Goal: Task Accomplishment & Management: Manage account settings

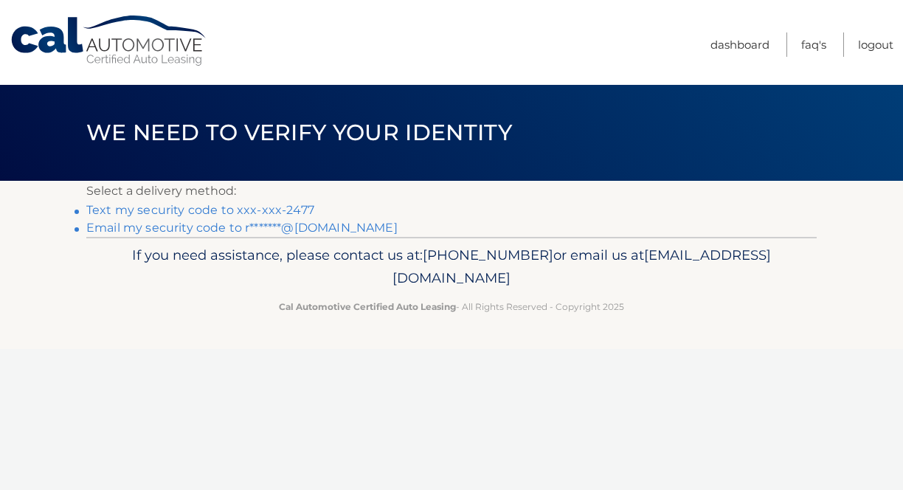
click at [287, 211] on link "Text my security code to xxx-xxx-2477" at bounding box center [200, 210] width 228 height 14
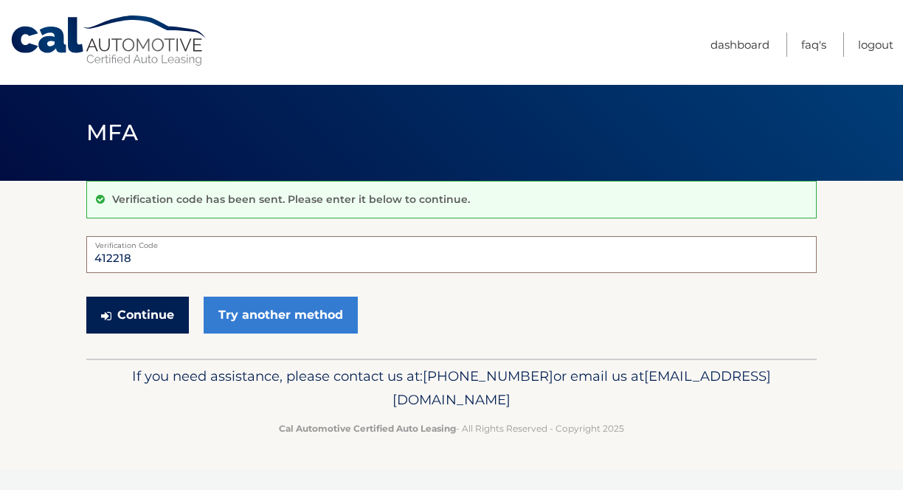
type input "412218"
click at [156, 313] on button "Continue" at bounding box center [137, 315] width 103 height 37
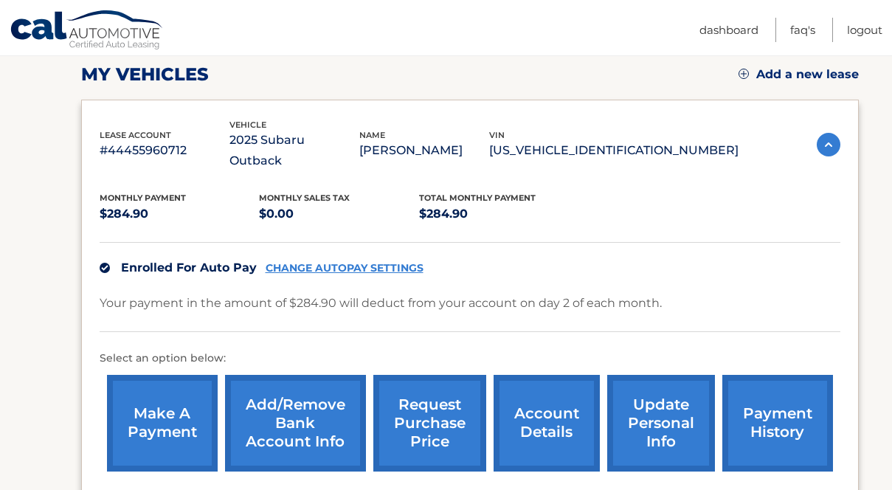
scroll to position [221, 0]
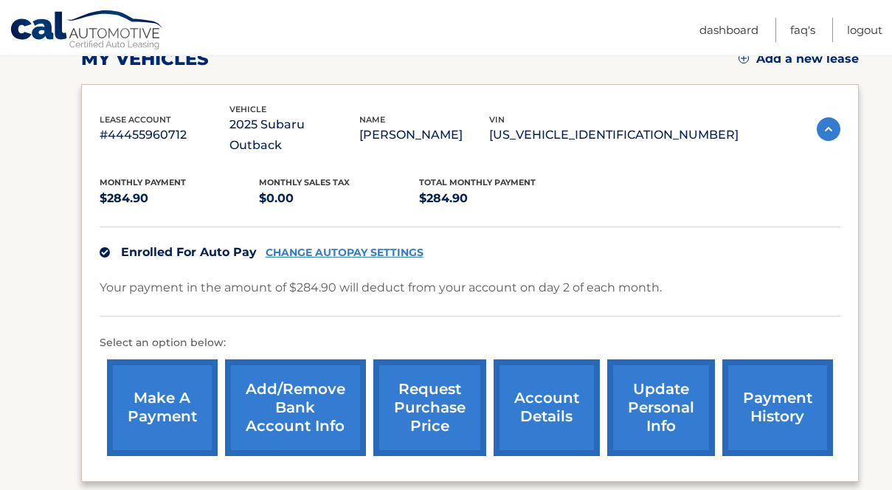
click at [515, 399] on link "account details" at bounding box center [547, 407] width 106 height 97
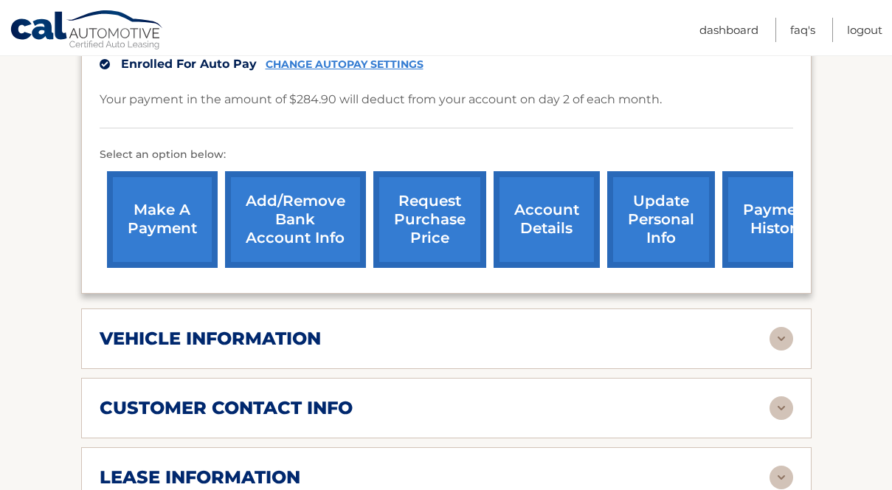
scroll to position [393, 0]
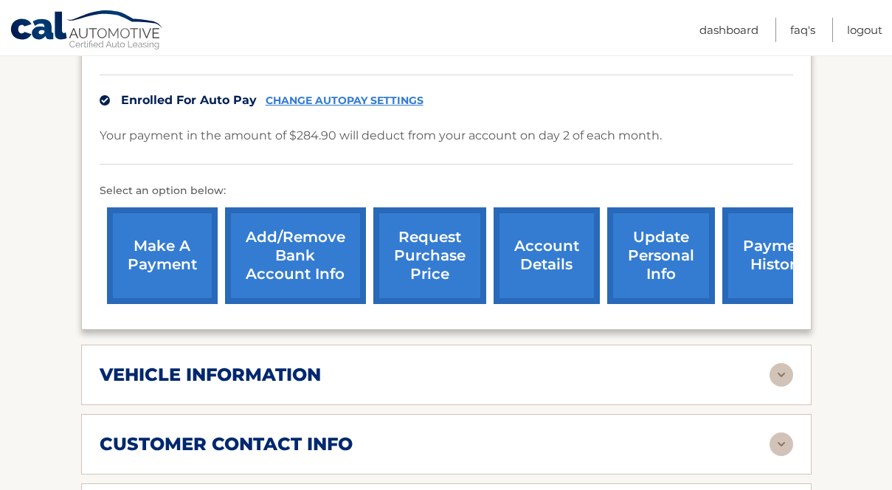
click at [517, 364] on div "vehicle information" at bounding box center [435, 375] width 670 height 22
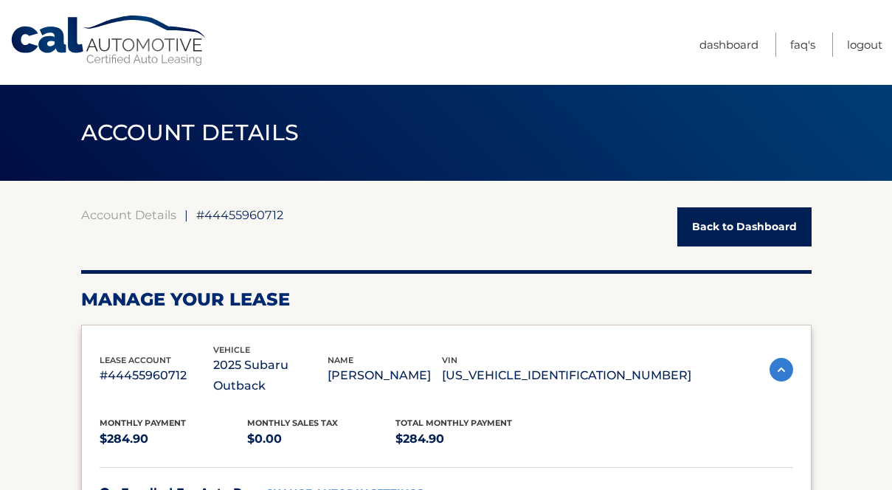
scroll to position [0, 0]
